Goal: Information Seeking & Learning: Check status

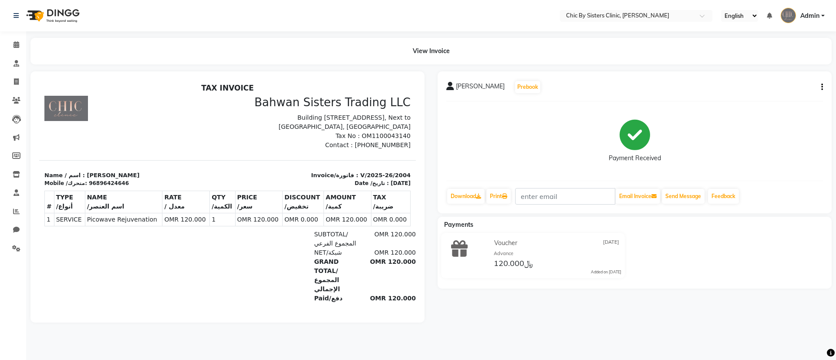
scroll to position [7, 0]
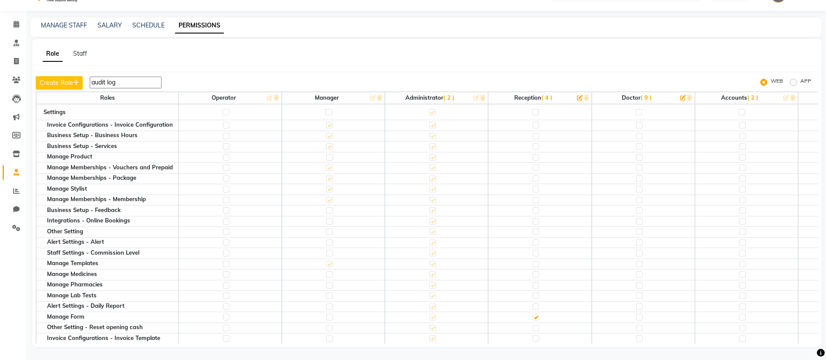
scroll to position [235, 0]
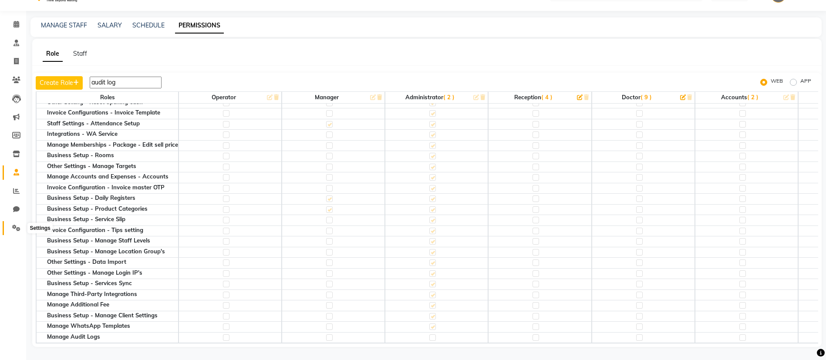
click at [18, 226] on icon at bounding box center [16, 228] width 8 height 7
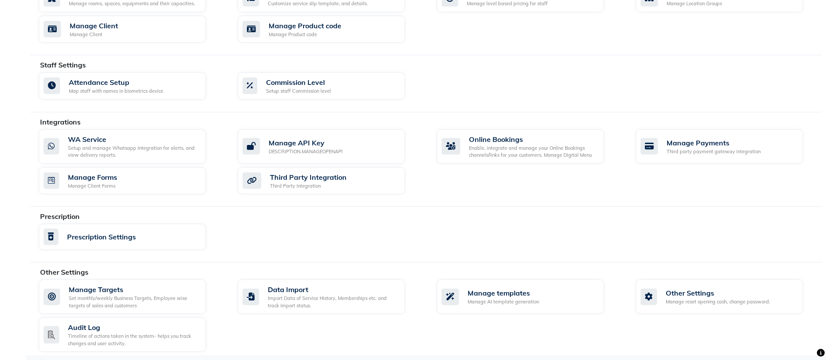
scroll to position [382, 0]
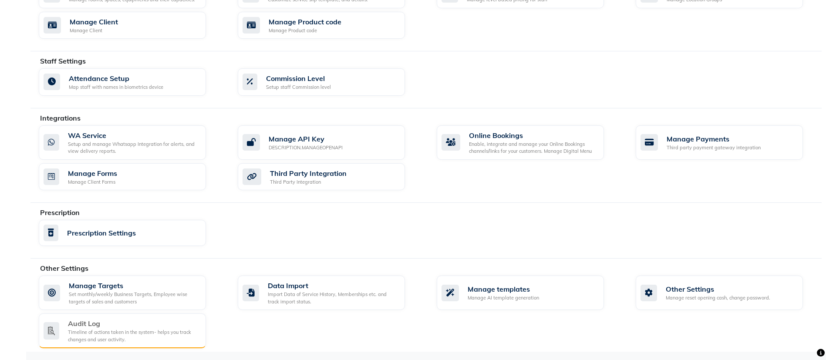
click at [83, 334] on div "Timeline of actions taken in the system- helps you track changes and user activ…" at bounding box center [133, 336] width 131 height 14
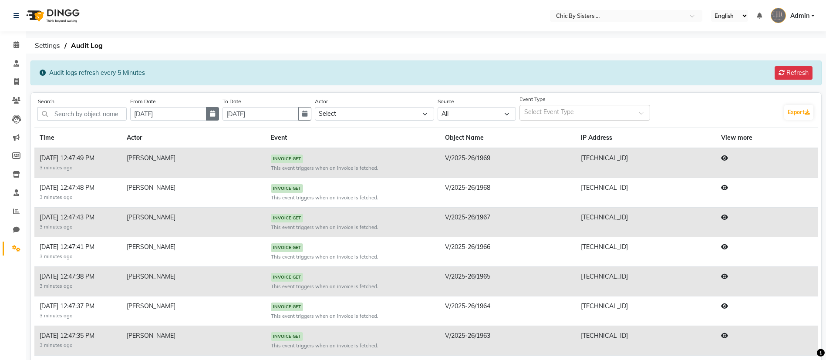
click at [215, 113] on button "button" at bounding box center [212, 114] width 13 height 14
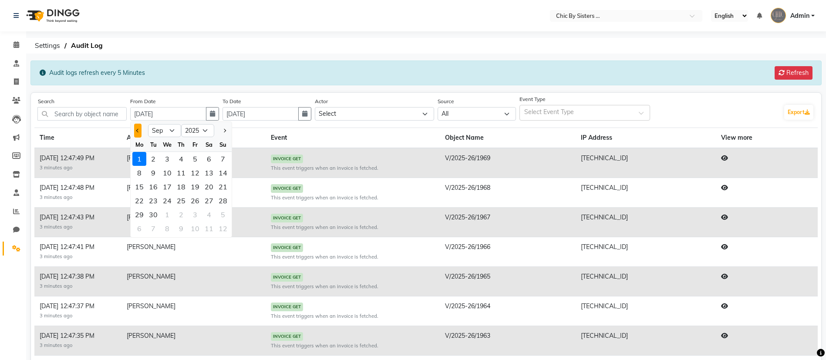
click at [140, 134] on button "Previous month" at bounding box center [137, 131] width 7 height 14
click at [226, 131] on span "Next month" at bounding box center [224, 130] width 3 height 3
click at [138, 128] on button "Previous month" at bounding box center [137, 131] width 7 height 14
select select "8"
click at [224, 214] on div "31" at bounding box center [223, 215] width 14 height 14
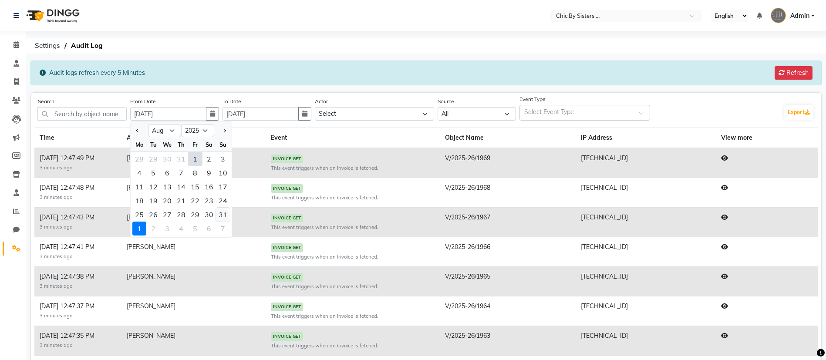
type input "[DATE]"
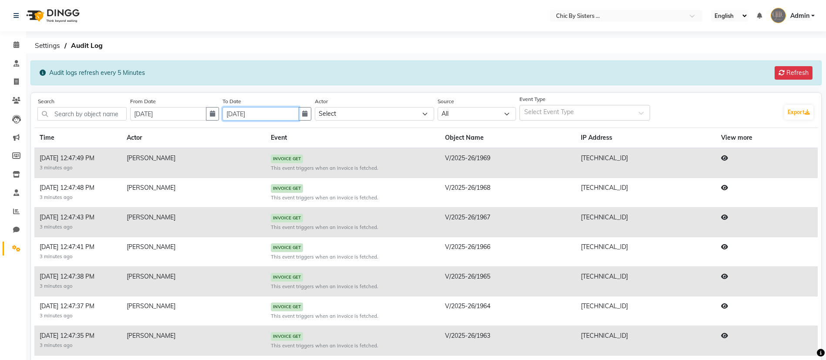
click at [262, 112] on input "30-09-2025" at bounding box center [261, 114] width 76 height 14
click at [307, 111] on icon "button" at bounding box center [304, 114] width 5 height 6
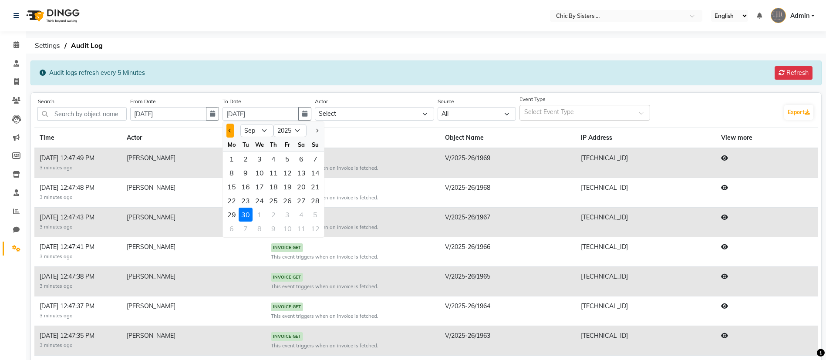
click at [234, 128] on button "Previous month" at bounding box center [229, 131] width 7 height 14
select select "8"
click at [321, 216] on div "31" at bounding box center [315, 215] width 14 height 14
type input "[DATE]"
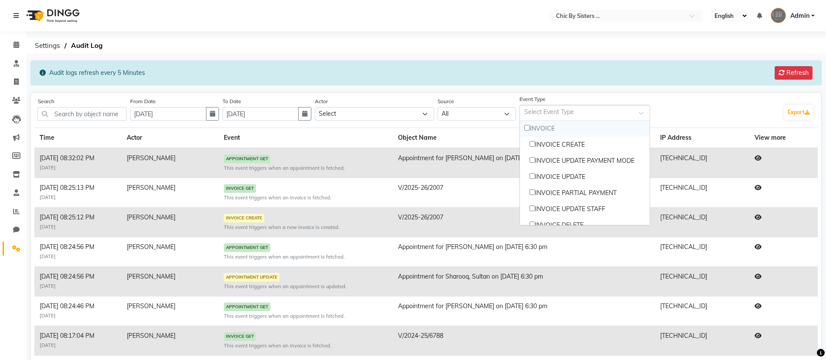
click at [577, 116] on input "text" at bounding box center [580, 113] width 112 height 9
click at [562, 171] on div "INVOICE UPDATE" at bounding box center [585, 177] width 130 height 16
checkbox input "true"
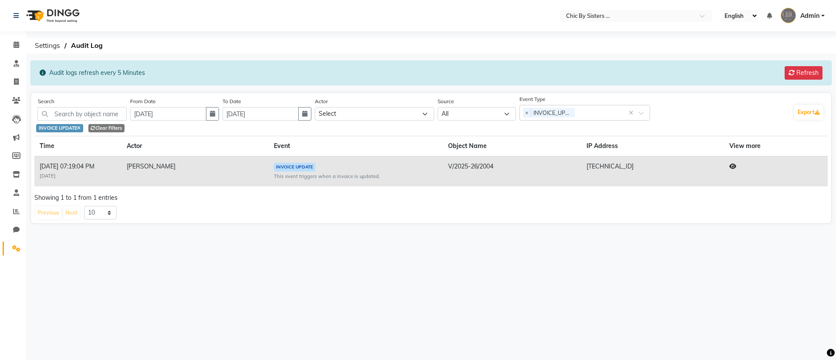
click at [334, 213] on div "Previous Next 10 20 50 100" at bounding box center [431, 213] width 794 height 14
click at [734, 165] on icon at bounding box center [732, 166] width 7 height 6
